Goal: Obtain resource: Download file/media

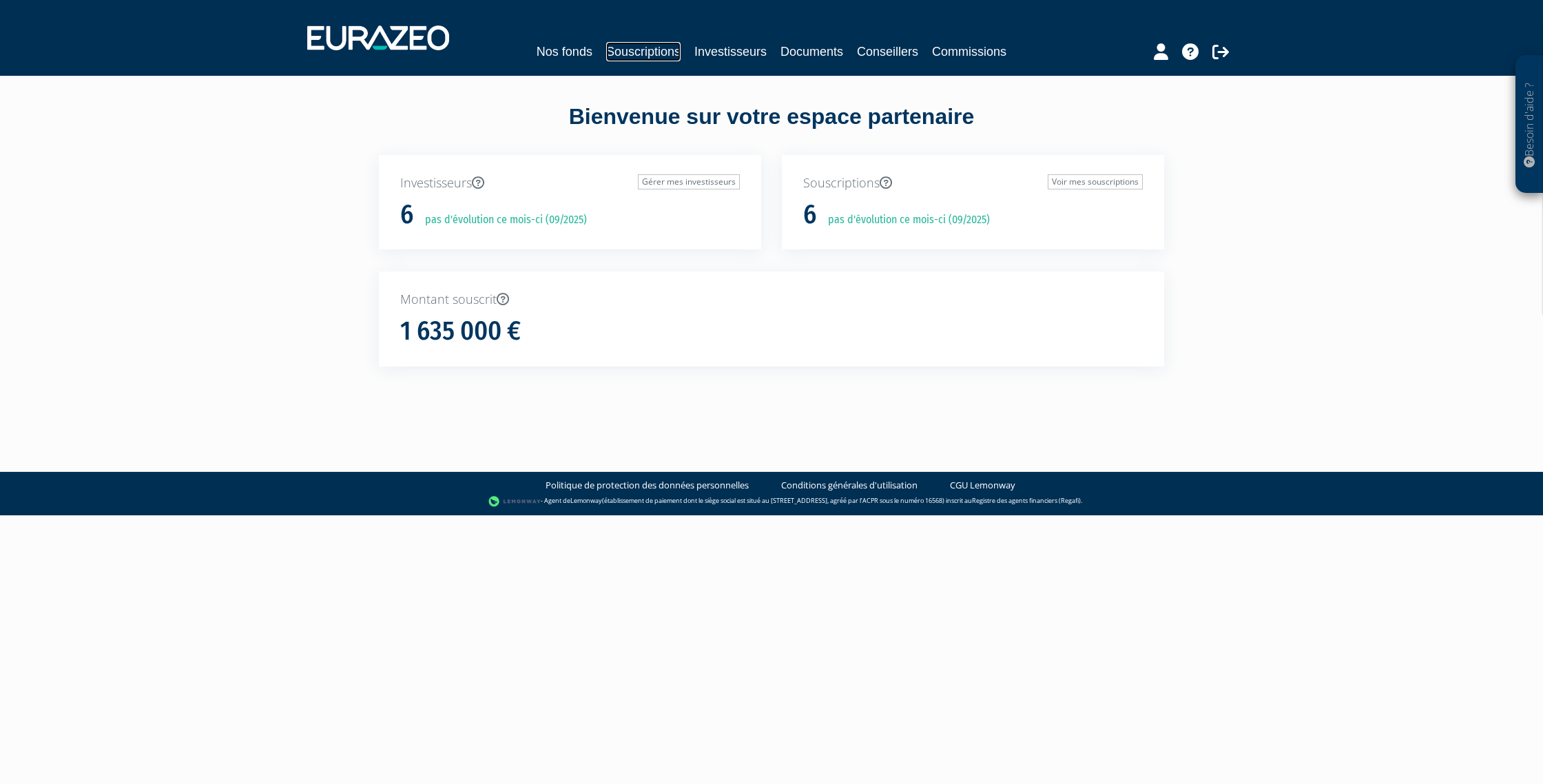
click at [657, 50] on link "Souscriptions" at bounding box center [643, 52] width 74 height 19
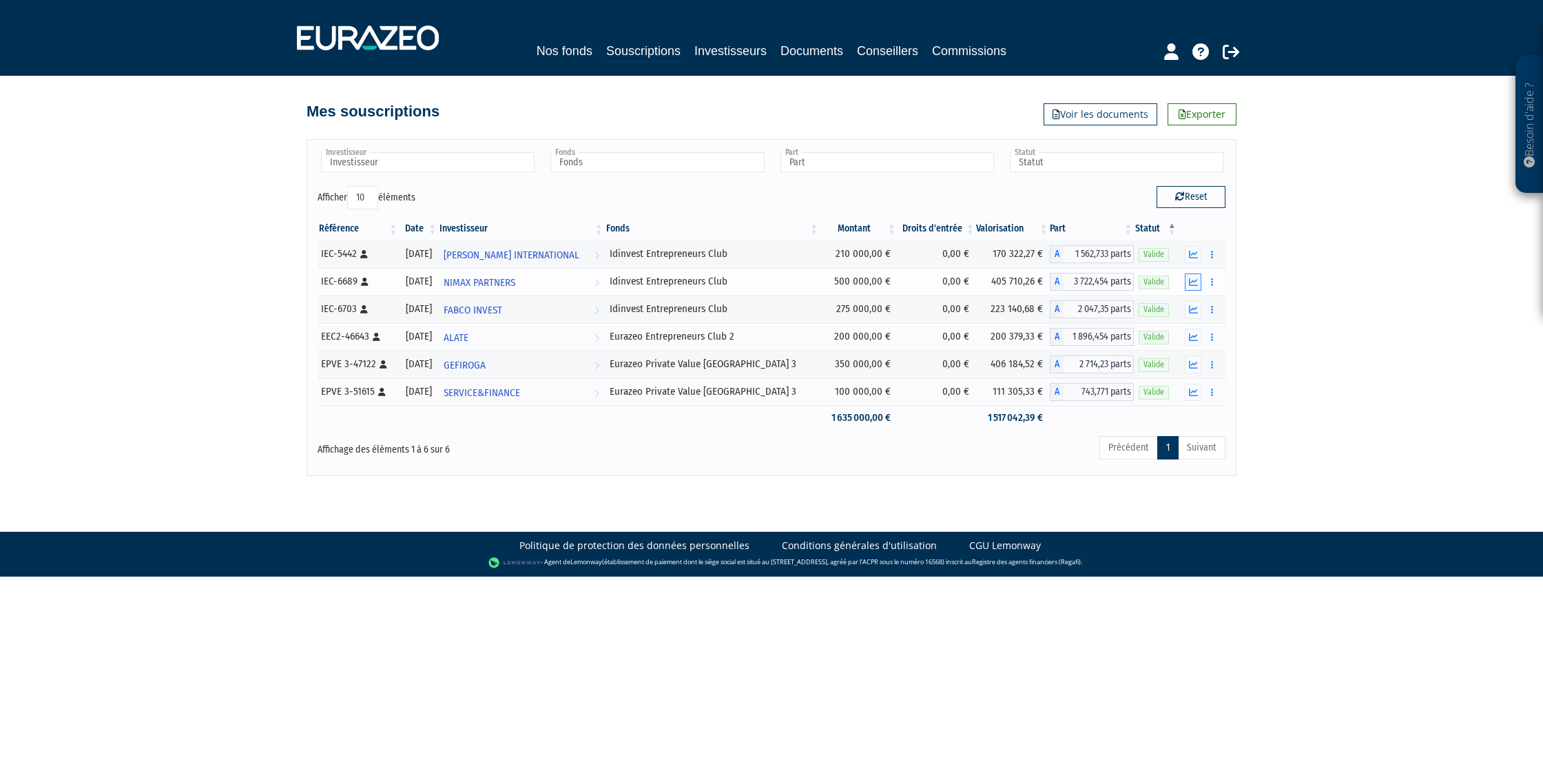
click at [1195, 282] on icon "button" at bounding box center [1193, 282] width 9 height 9
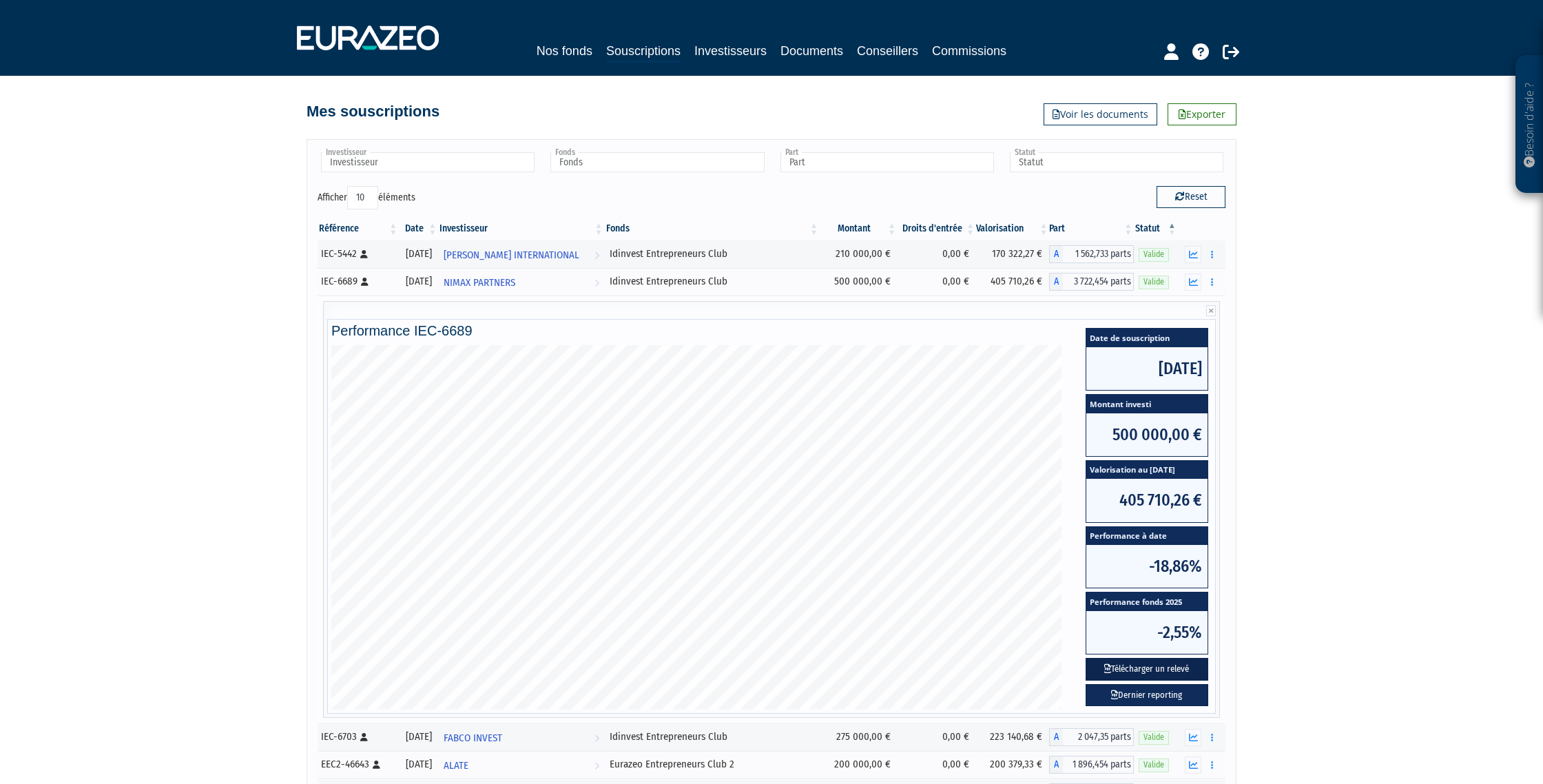
click at [1162, 671] on button "Télécharger un relevé" at bounding box center [1147, 669] width 122 height 23
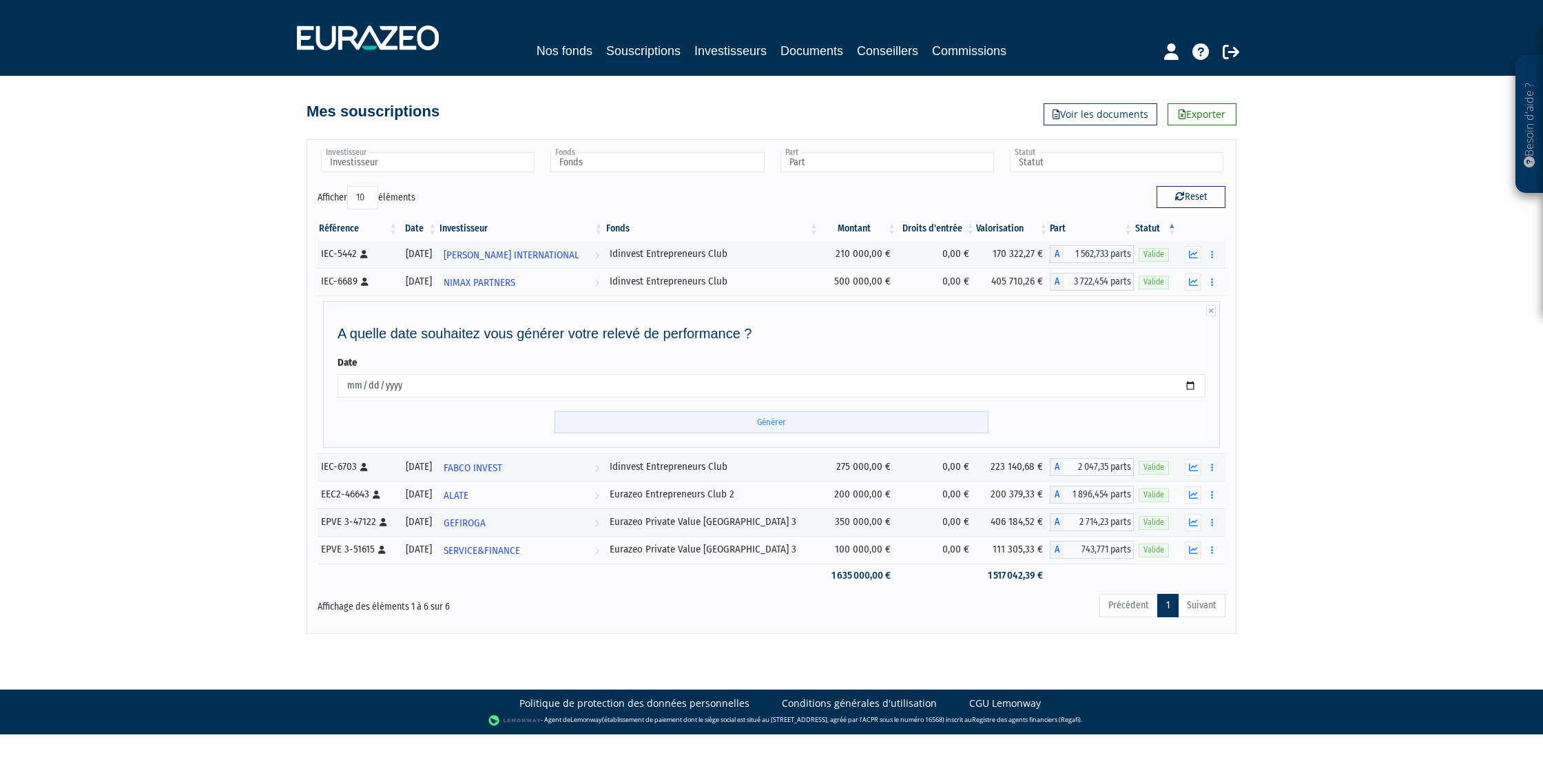
click at [816, 427] on input "Générer" at bounding box center [772, 422] width 434 height 23
click at [776, 421] on input "Générer" at bounding box center [772, 422] width 434 height 23
click at [1192, 471] on button "button" at bounding box center [1193, 467] width 16 height 17
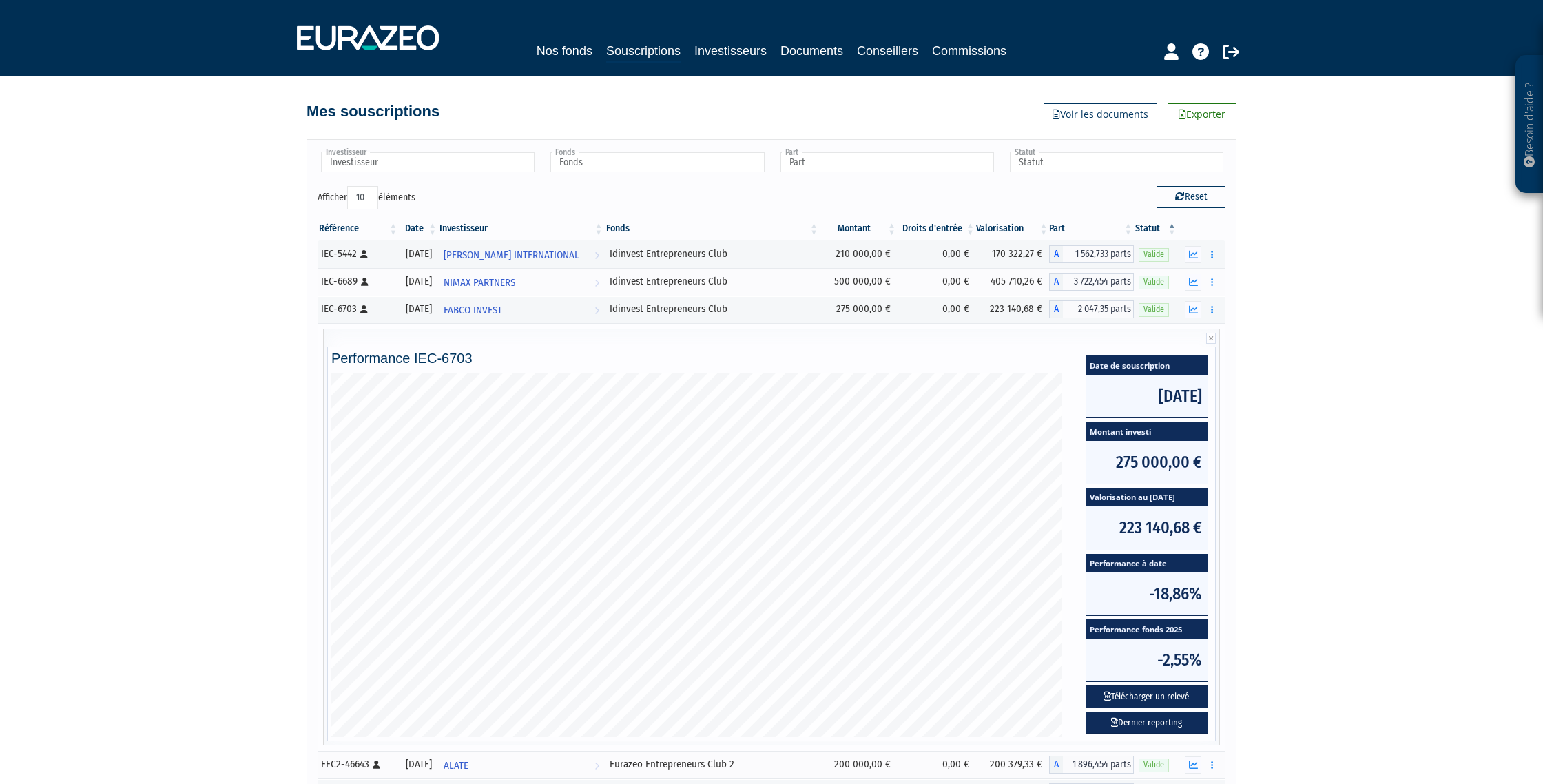
scroll to position [18, 0]
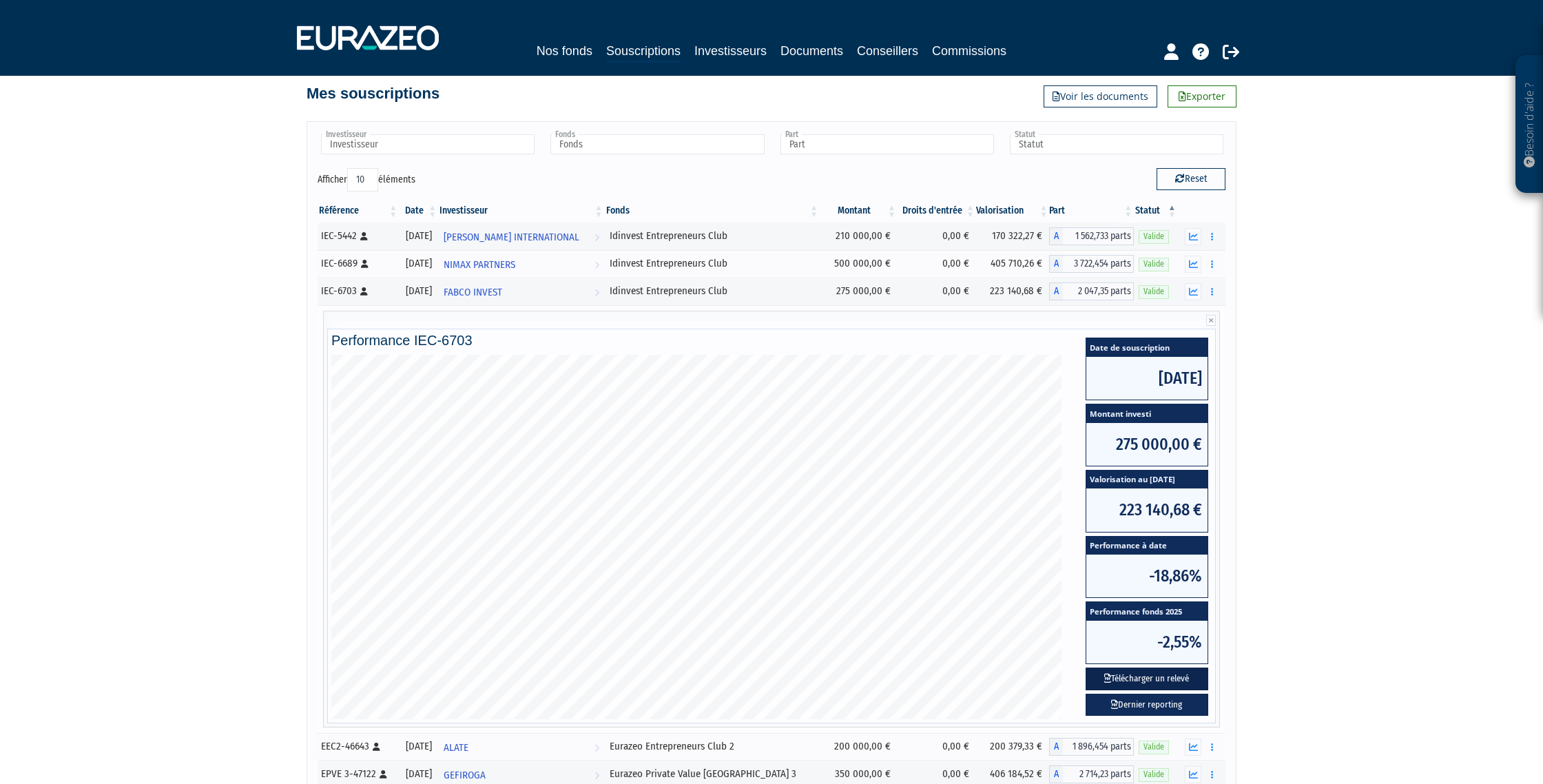
click at [1175, 682] on button "Télécharger un relevé" at bounding box center [1147, 679] width 122 height 23
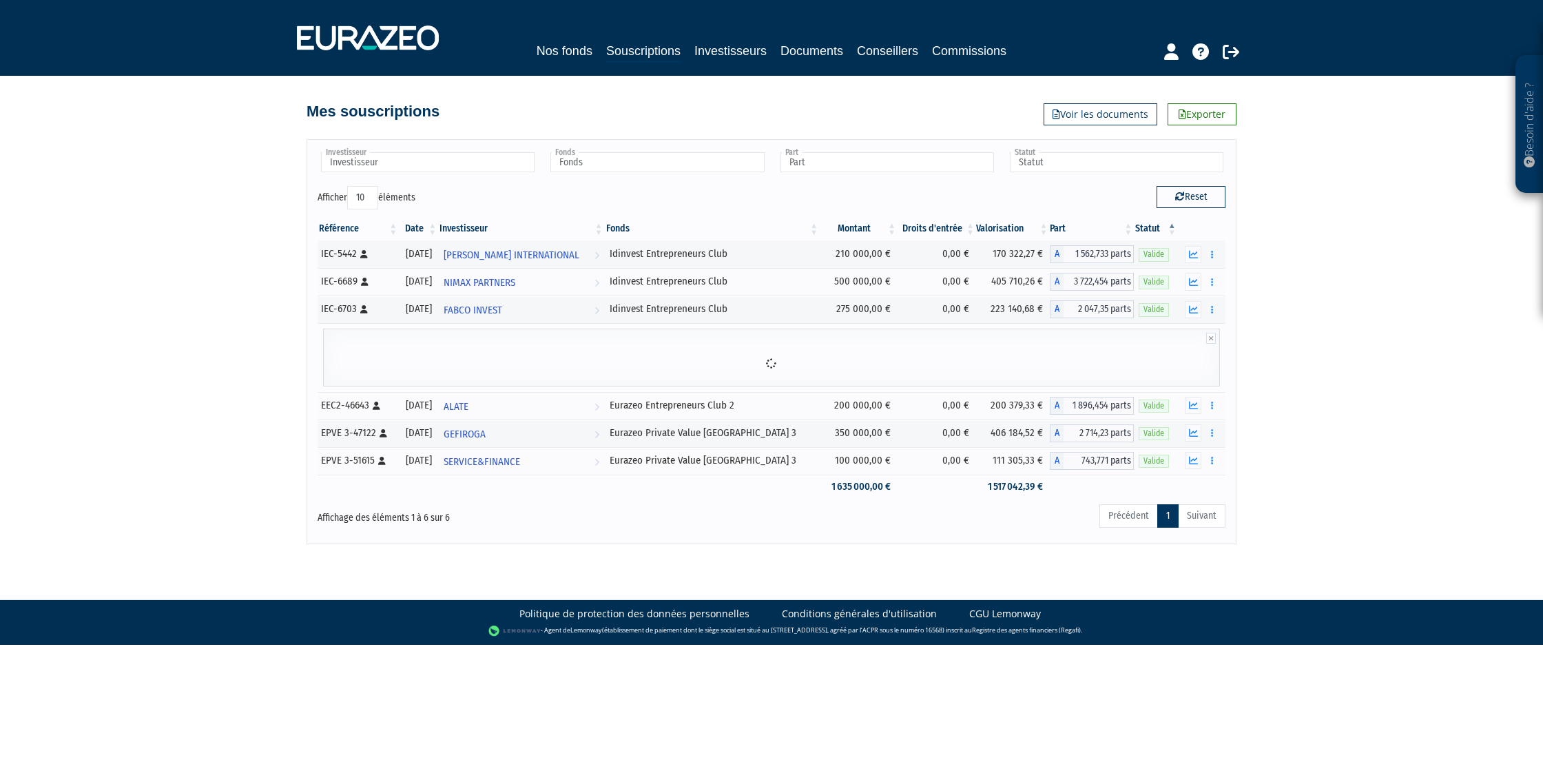
scroll to position [0, 0]
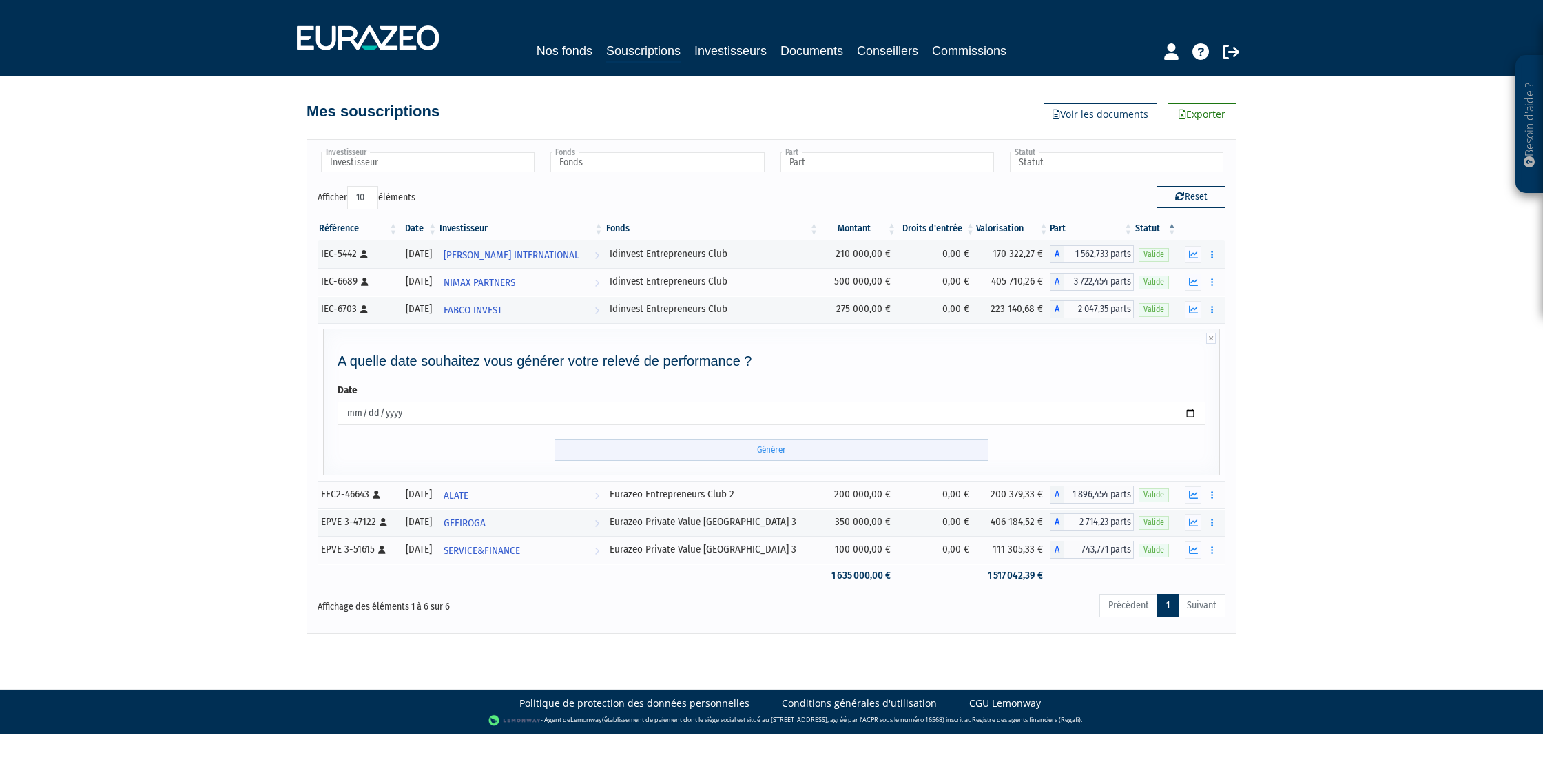
click at [792, 451] on input "Générer" at bounding box center [772, 450] width 434 height 23
click at [823, 53] on link "Documents" at bounding box center [812, 51] width 63 height 19
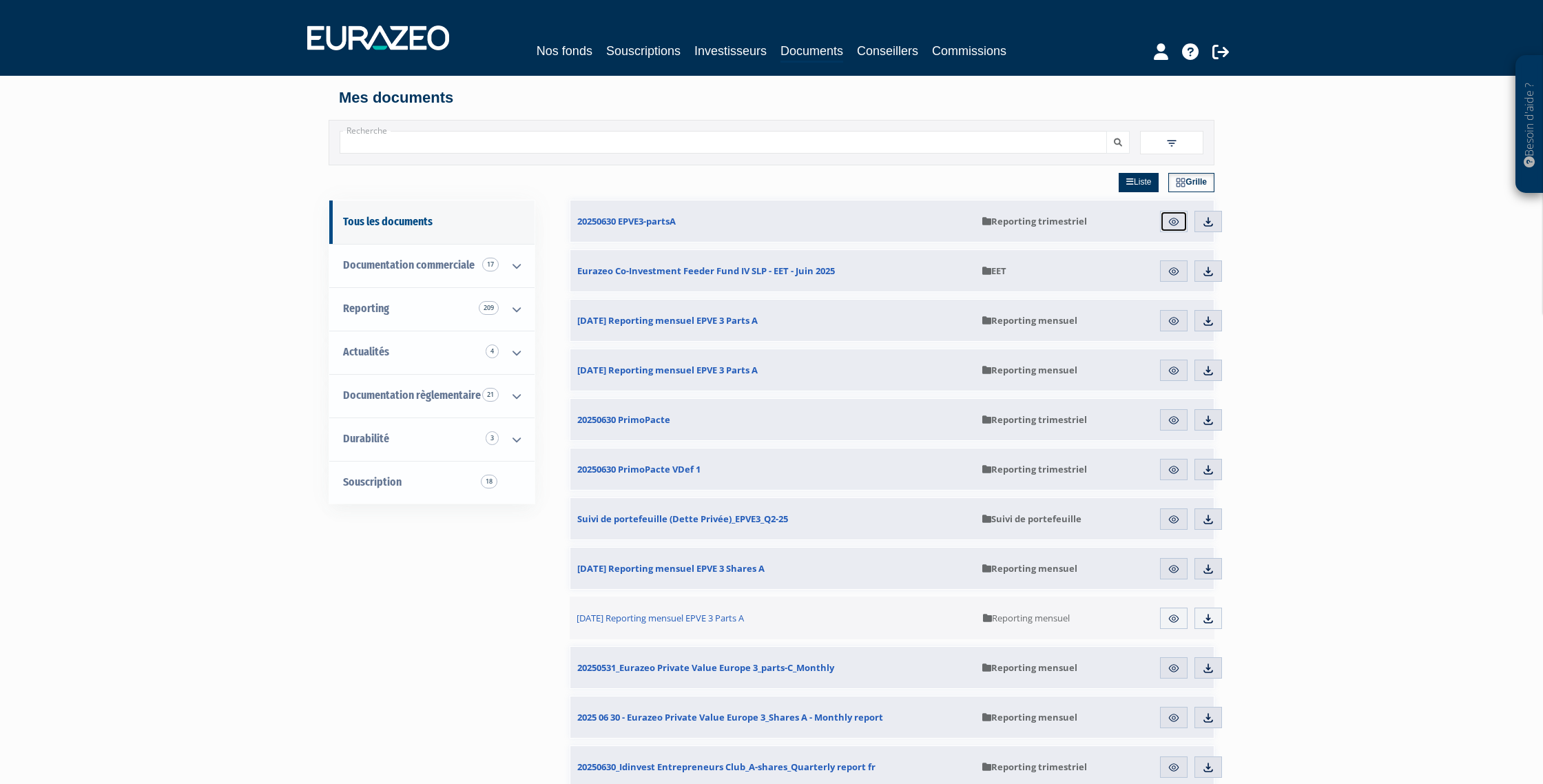
click at [1175, 220] on img at bounding box center [1173, 222] width 13 height 13
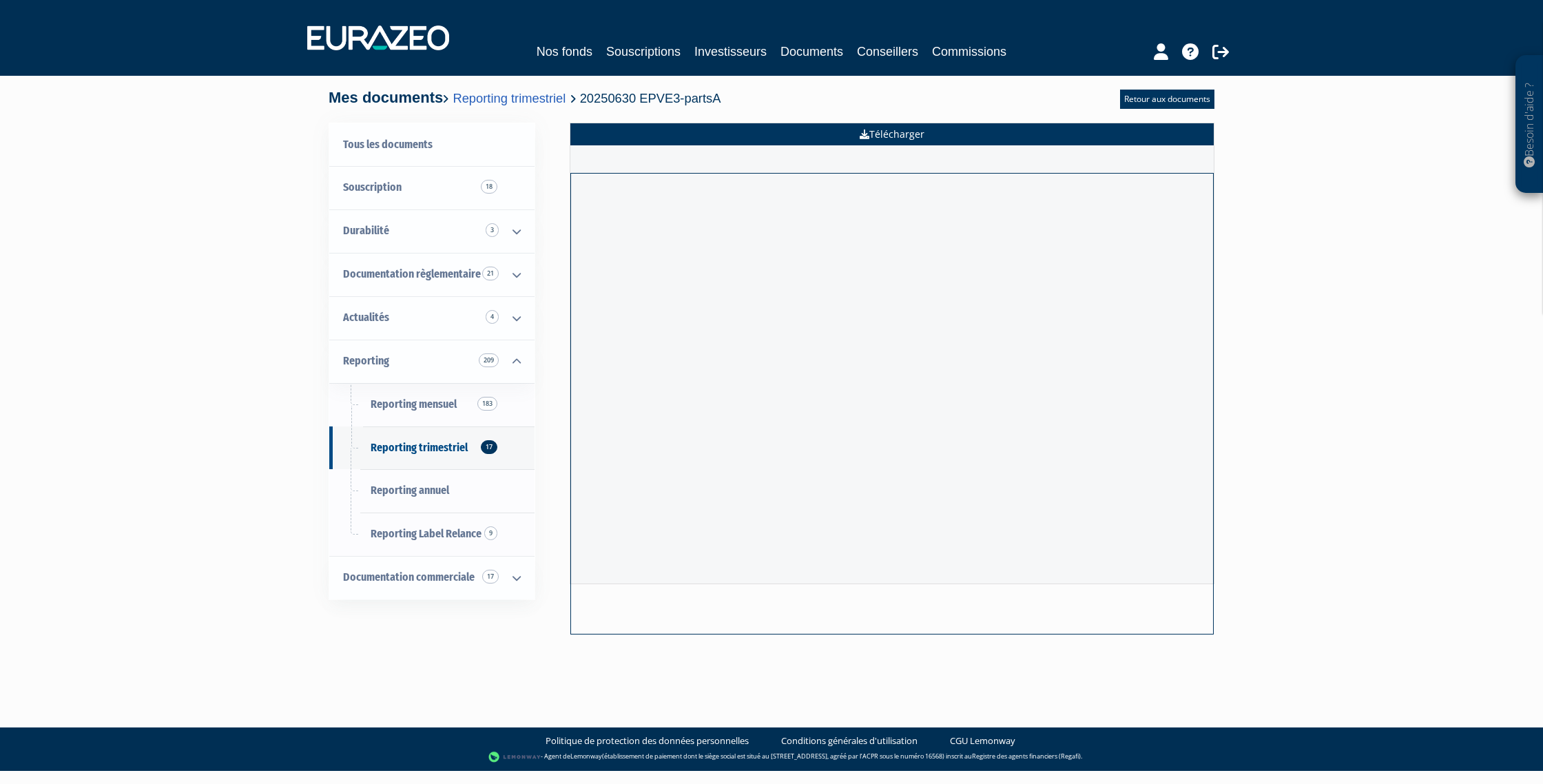
click at [903, 136] on link "Télécharger" at bounding box center [892, 134] width 643 height 22
